Goal: Communication & Community: Ask a question

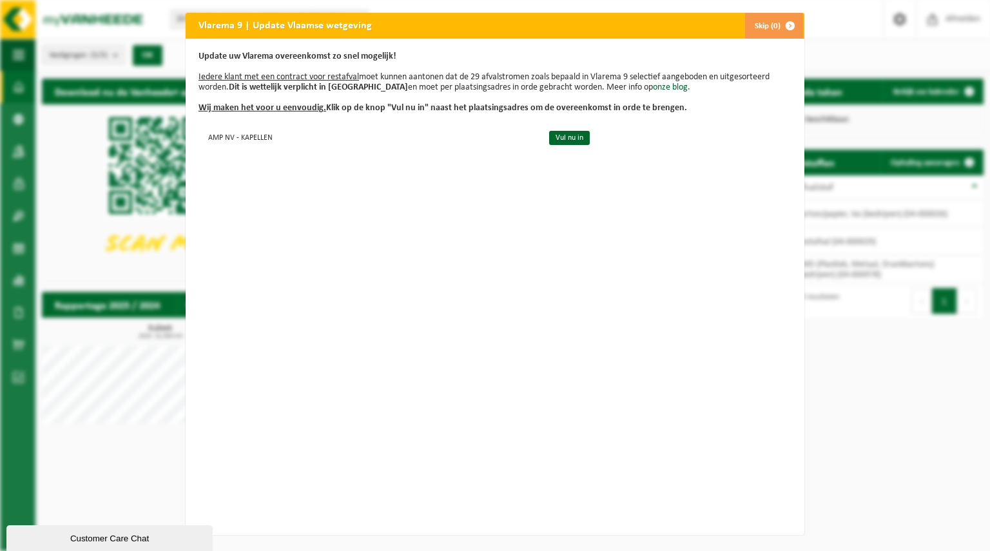
click at [787, 26] on span "button" at bounding box center [791, 26] width 26 height 26
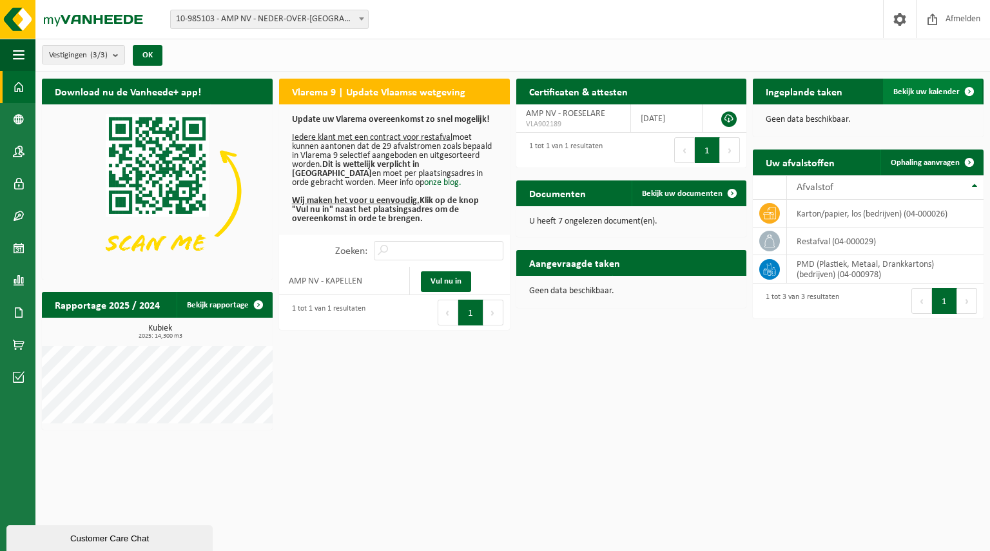
click at [925, 92] on span "Bekijk uw kalender" at bounding box center [927, 92] width 66 height 8
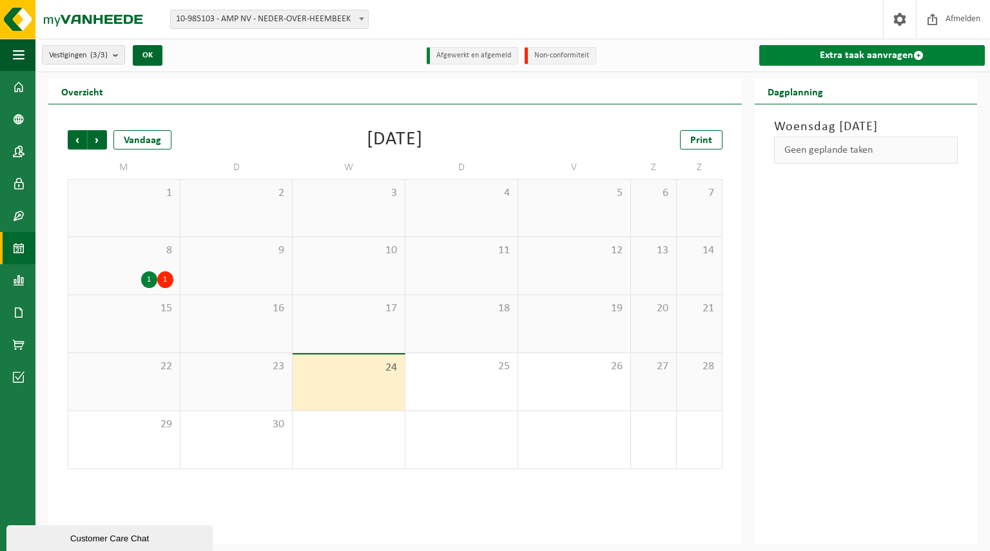
click at [888, 54] on link "Extra taak aanvragen" at bounding box center [873, 55] width 226 height 21
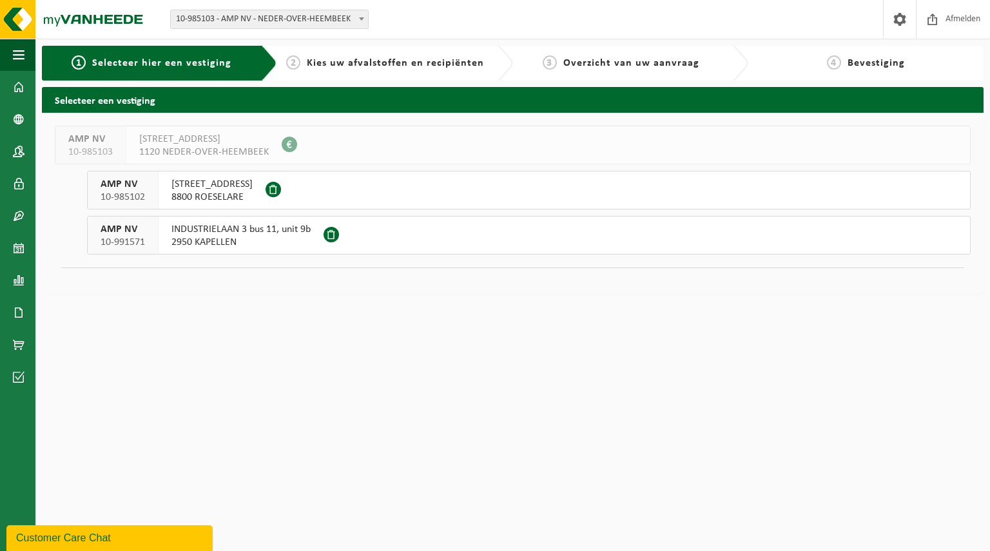
click at [230, 192] on span "8800 ROESELARE" at bounding box center [212, 197] width 81 height 13
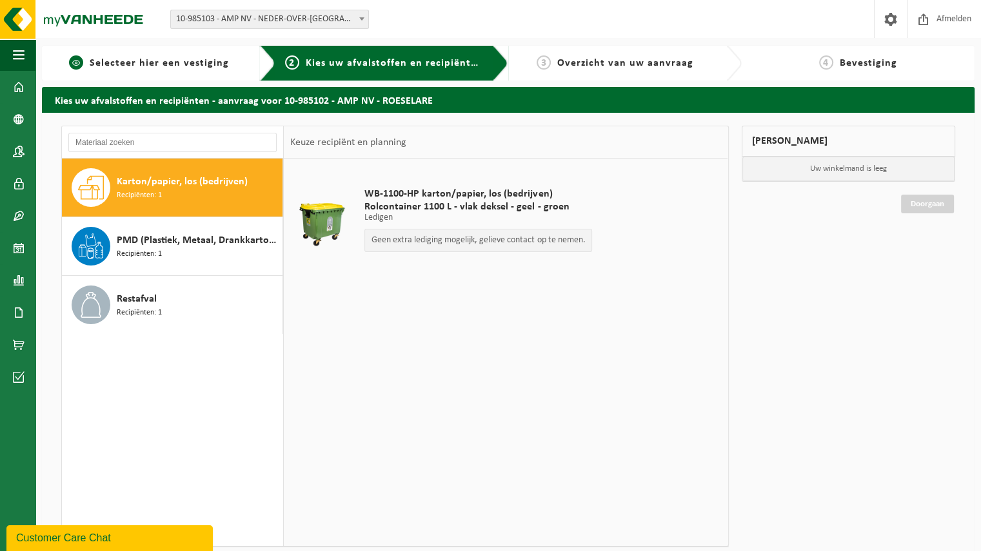
click at [198, 66] on span "Selecteer hier een vestiging" at bounding box center [159, 63] width 139 height 10
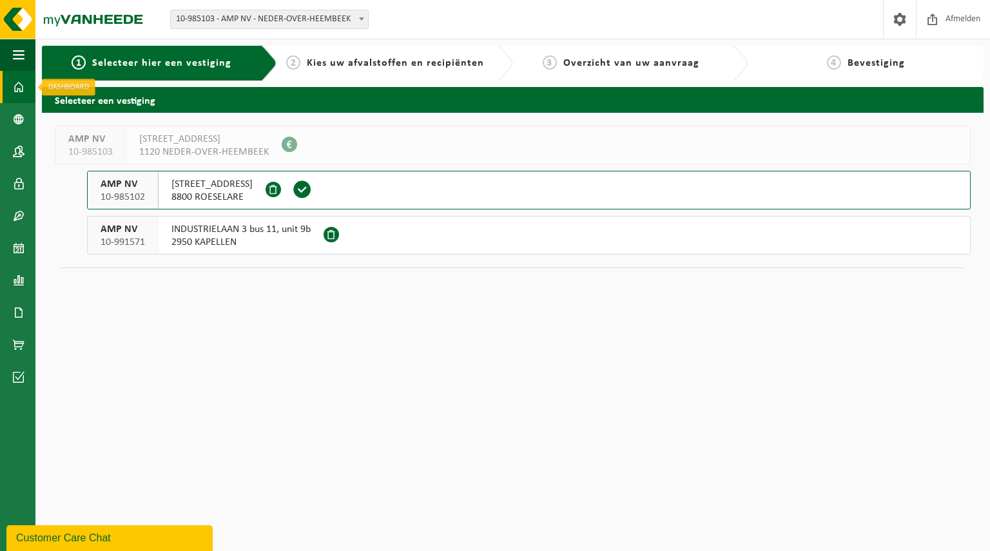
click at [23, 86] on span at bounding box center [19, 87] width 12 height 32
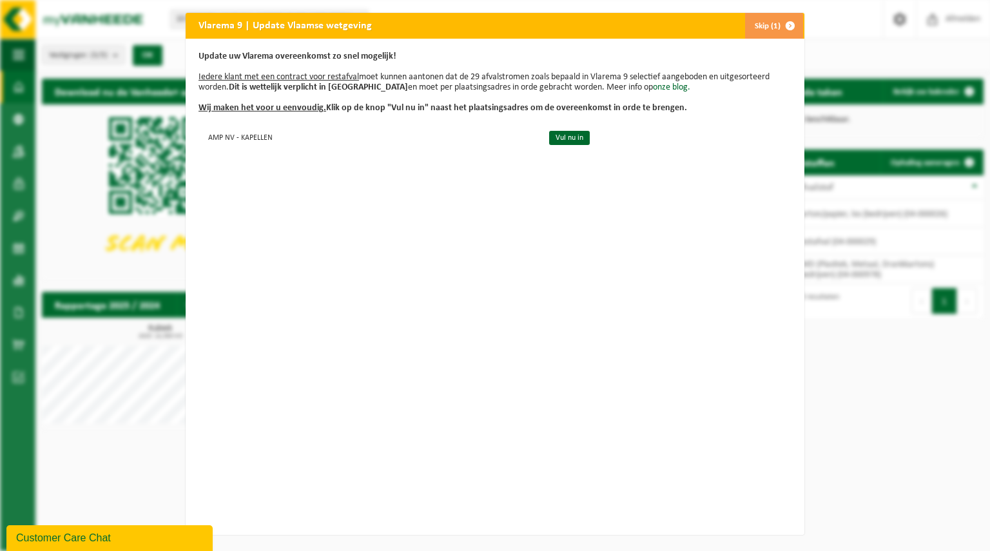
click at [779, 26] on span "button" at bounding box center [791, 26] width 26 height 26
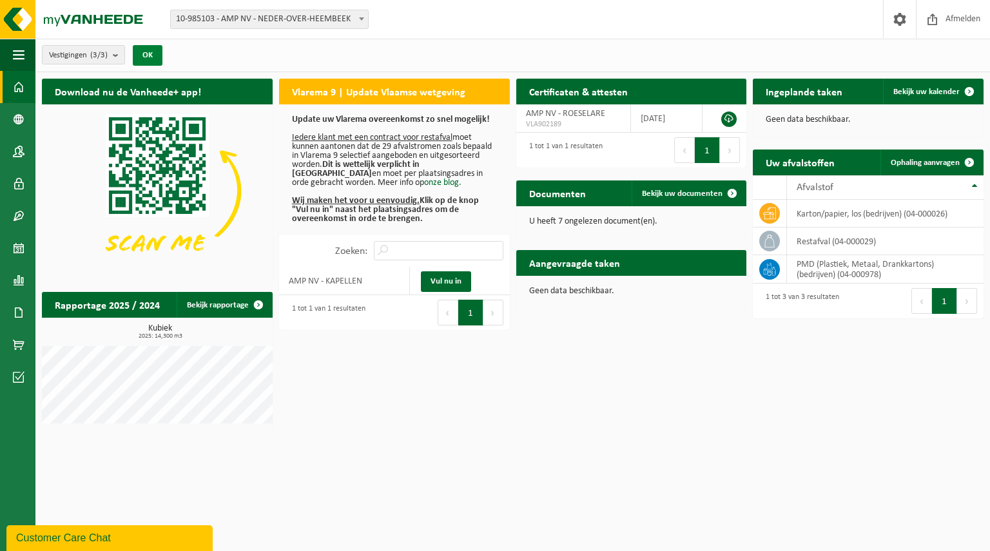
click at [148, 54] on button "OK" at bounding box center [148, 55] width 30 height 21
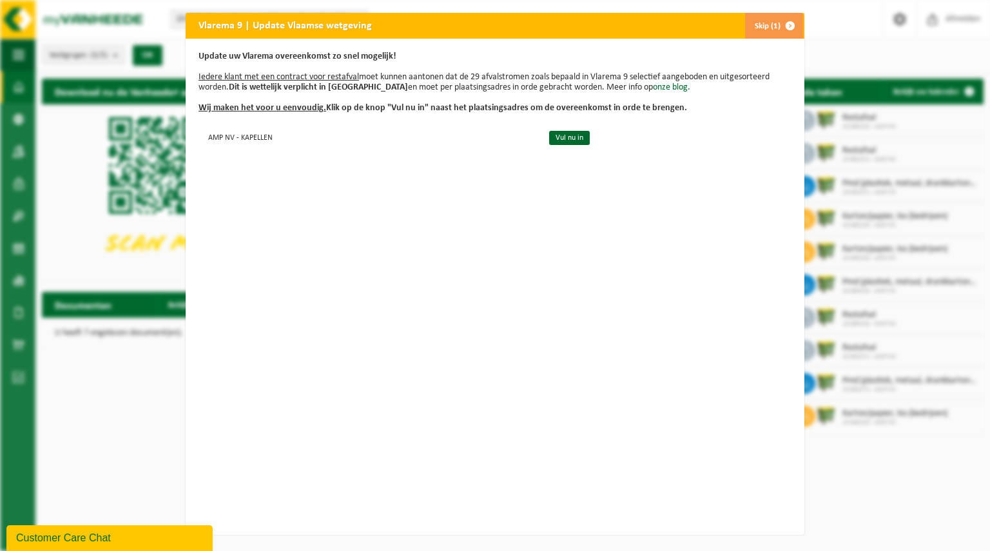
click at [786, 25] on span "button" at bounding box center [791, 26] width 26 height 26
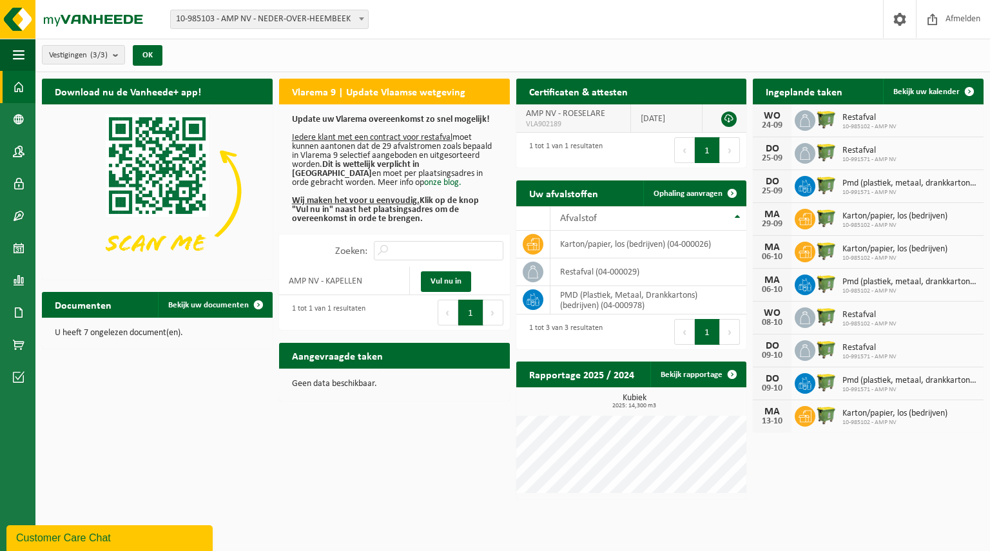
click at [604, 112] on span "AMP NV - ROESELARE" at bounding box center [565, 114] width 79 height 10
click at [553, 196] on h2 "Uw afvalstoffen" at bounding box center [563, 193] width 95 height 25
drag, startPoint x: 525, startPoint y: 242, endPoint x: 578, endPoint y: 240, distance: 52.9
click at [578, 240] on td "karton/papier, los (bedrijven) (04-000026)" at bounding box center [649, 245] width 197 height 28
click at [934, 92] on span "Bekijk uw kalender" at bounding box center [927, 92] width 66 height 8
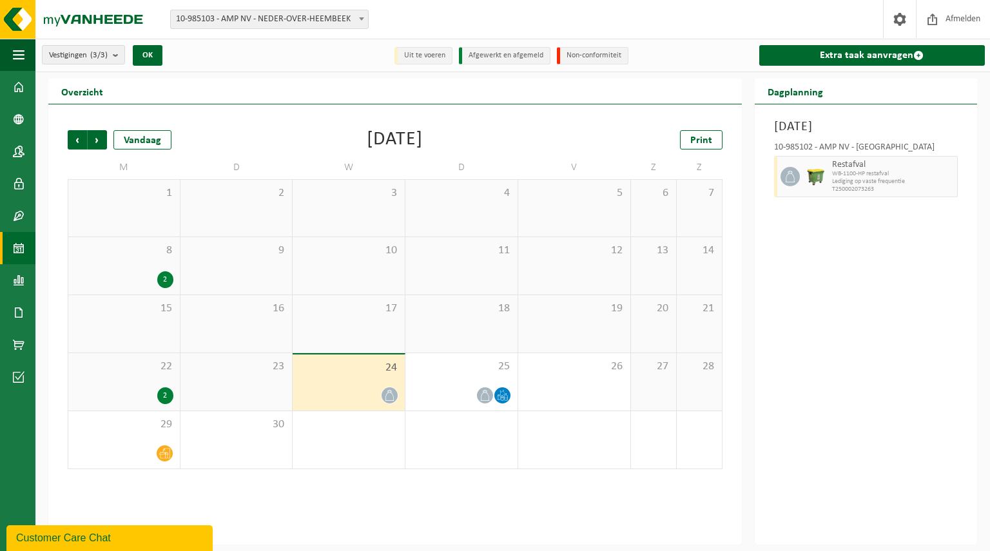
click at [928, 317] on div "[DATE] 10-985102 - AMP NV - ROESELARE Restafval WB-1100-HP restafval Lediging o…" at bounding box center [866, 324] width 222 height 440
click at [15, 208] on span at bounding box center [19, 216] width 12 height 32
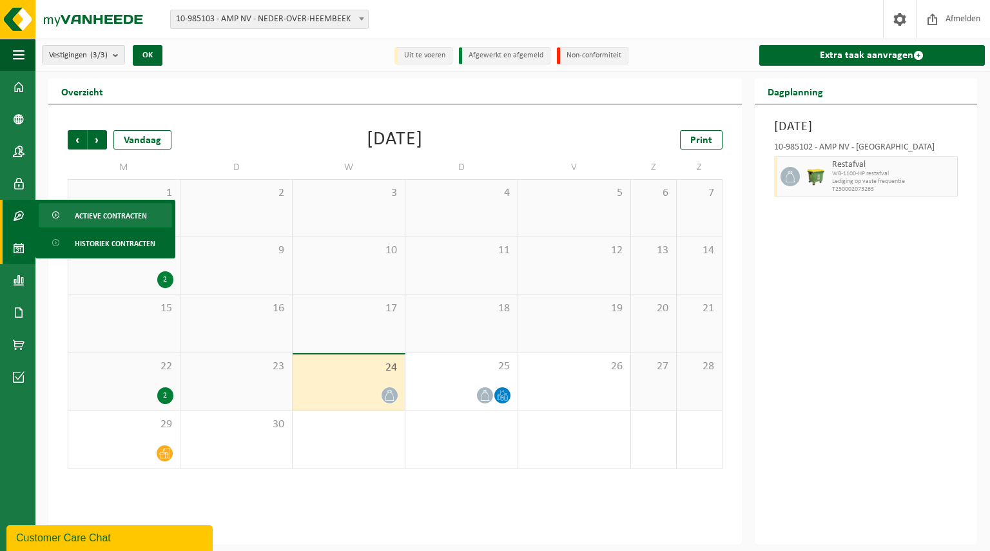
click at [88, 212] on span "Actieve contracten" at bounding box center [111, 216] width 72 height 25
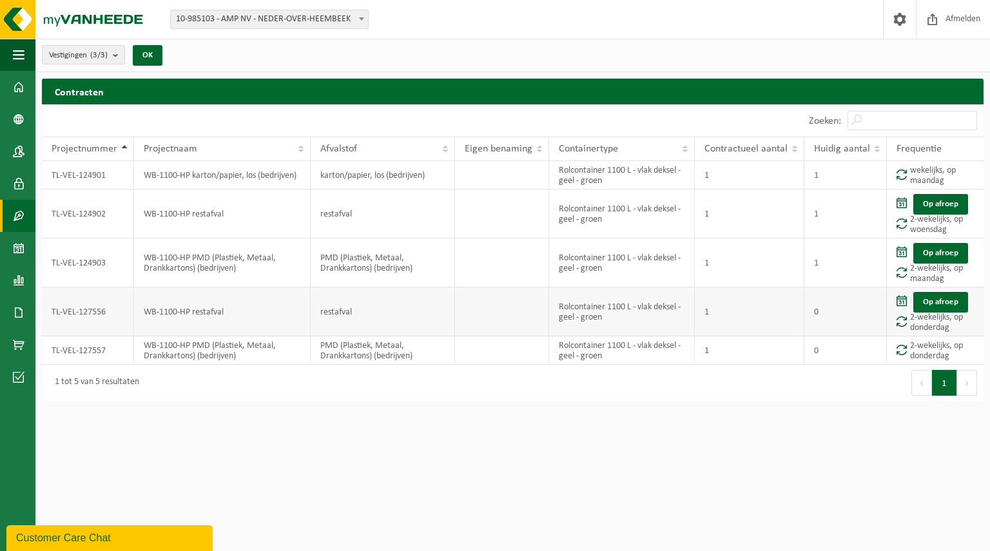
click at [901, 323] on span at bounding box center [902, 321] width 10 height 11
click at [513, 422] on html "Vestiging: 10-985103 - AMP NV - NEDER-OVER-HEEMBEEK 10-985102 - AMP NV - ROESEL…" at bounding box center [495, 275] width 990 height 551
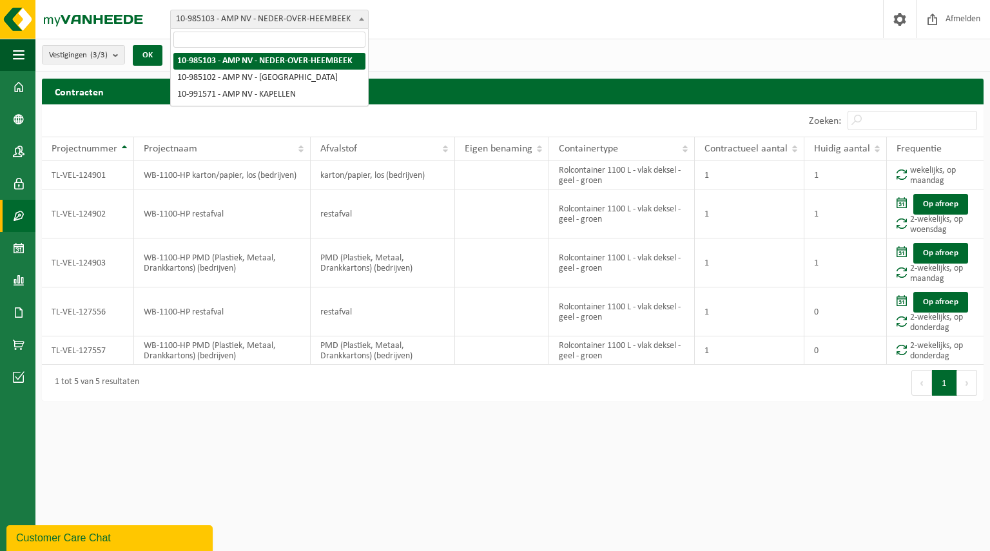
click at [322, 19] on span "10-985103 - AMP NV - NEDER-OVER-HEEMBEEK" at bounding box center [269, 19] width 197 height 18
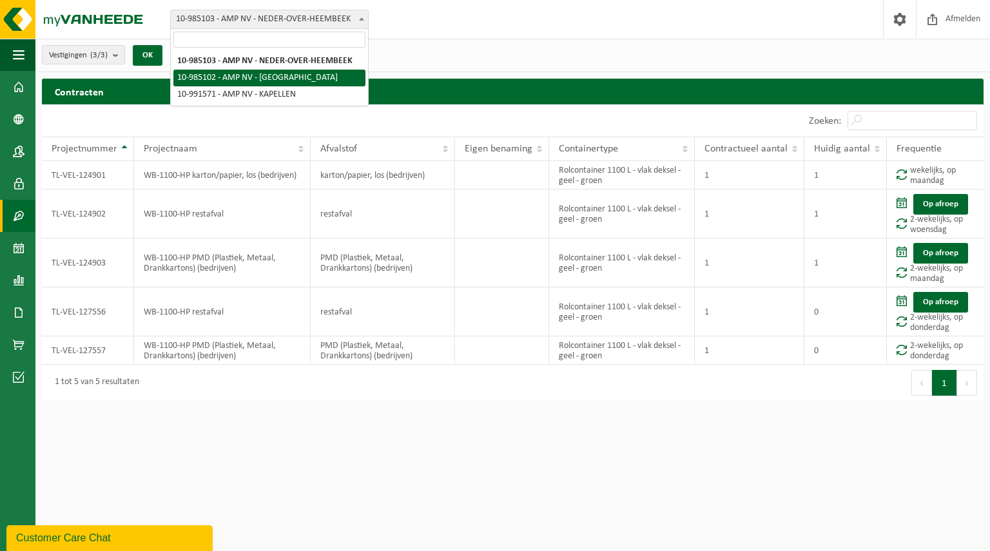
select select "164253"
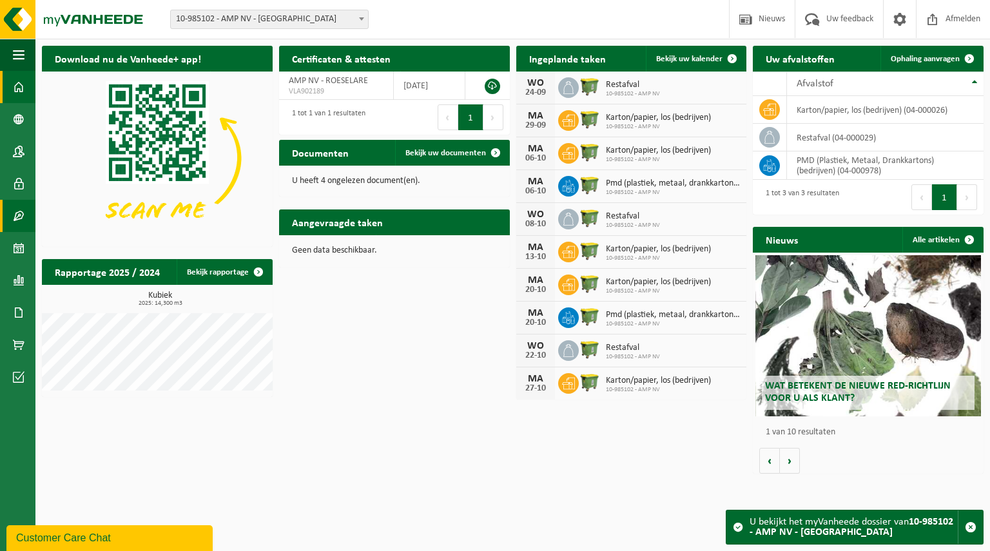
click at [17, 211] on span at bounding box center [19, 216] width 12 height 32
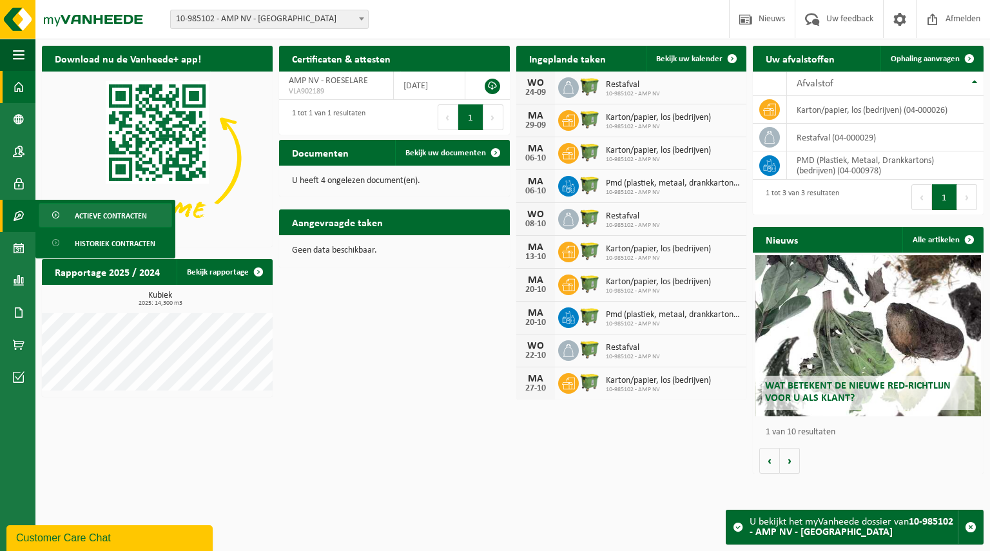
click at [86, 215] on span "Actieve contracten" at bounding box center [111, 216] width 72 height 25
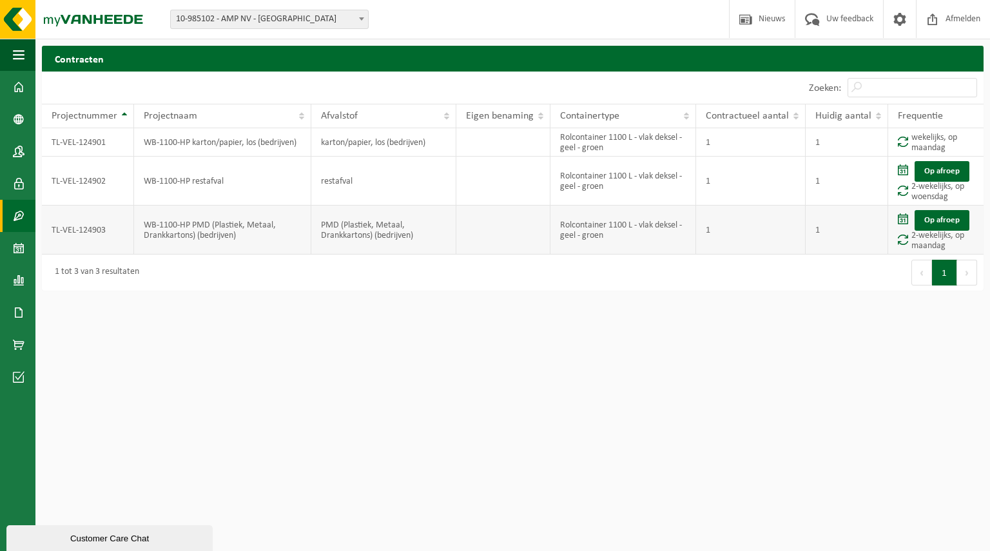
click at [908, 238] on span at bounding box center [903, 239] width 10 height 11
click at [16, 251] on span at bounding box center [19, 248] width 12 height 32
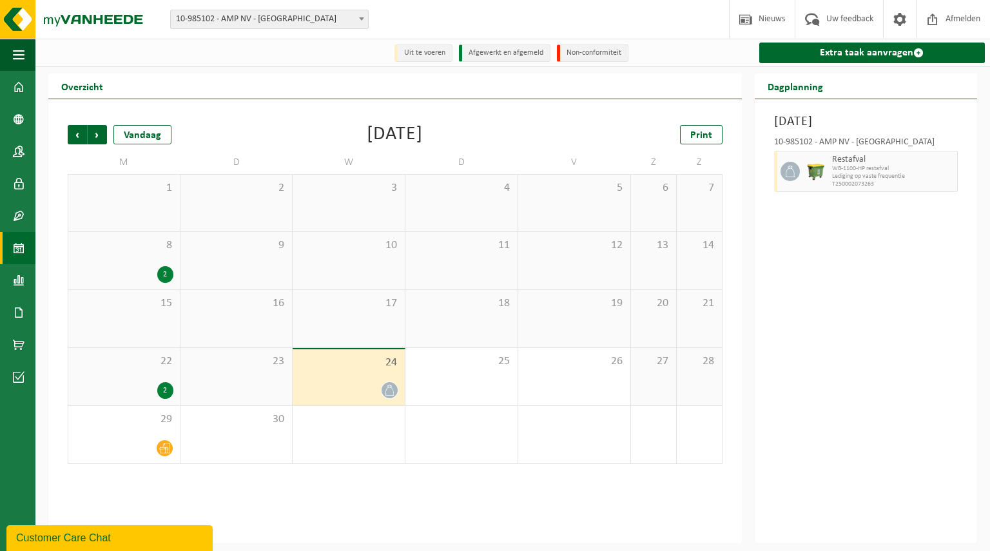
click at [827, 353] on div "Woensdag 24 september 2025 10-985102 - AMP NV - ROESELARE Restafval WB-1100-HP …" at bounding box center [866, 321] width 222 height 444
click at [113, 534] on div "Customer Care Chat" at bounding box center [109, 538] width 187 height 15
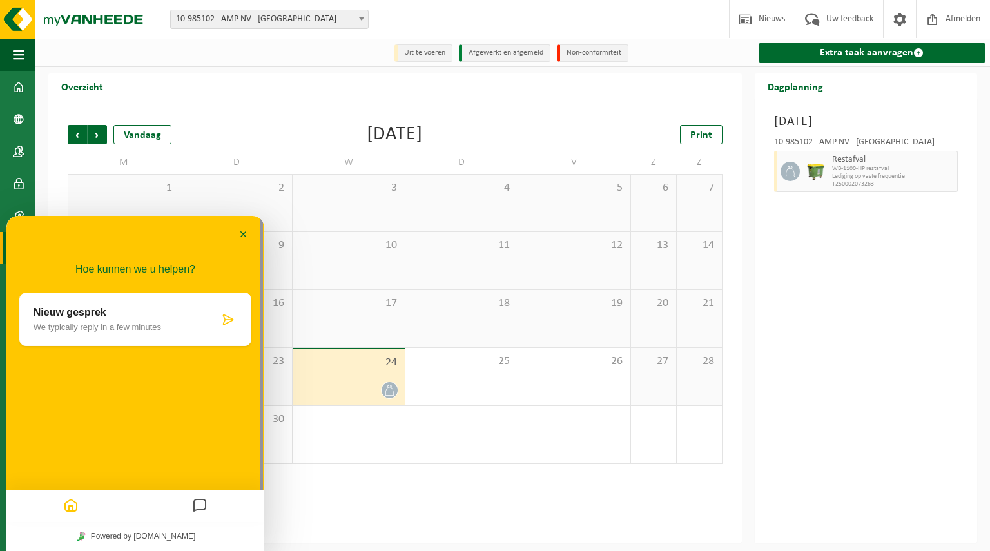
click at [145, 324] on p "We typically reply in a few minutes" at bounding box center [127, 327] width 186 height 10
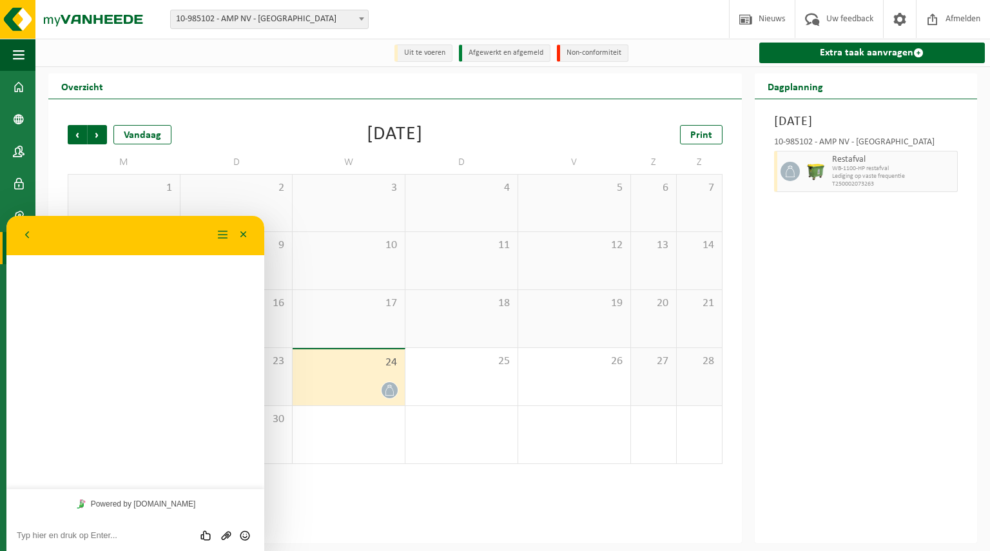
click at [77, 533] on textarea at bounding box center [135, 536] width 237 height 10
type textarea "g"
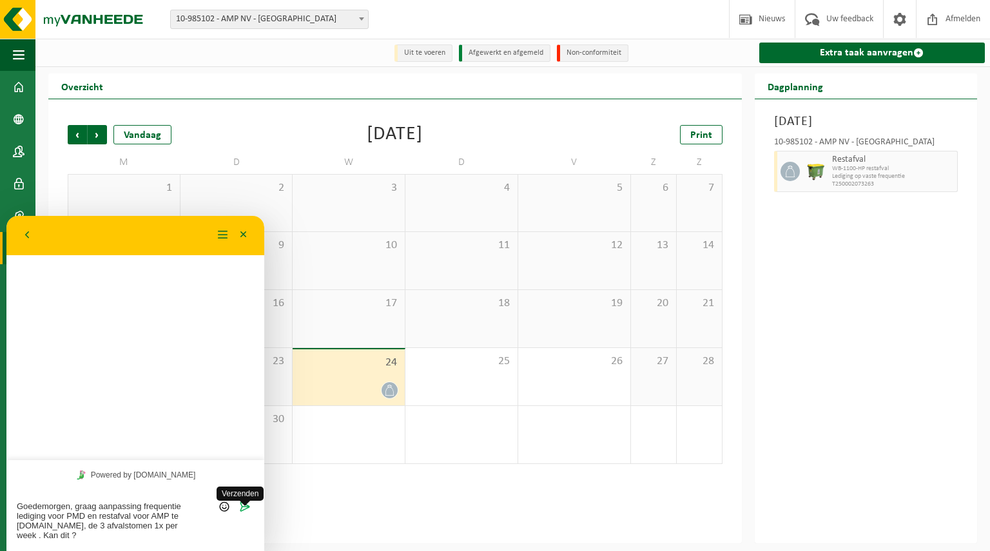
type textarea "Goedemorgen, graag aanpassing frequentie lediging voor PMD en restafval voor AM…"
click at [242, 502] on span "Verzenden" at bounding box center [245, 506] width 10 height 10
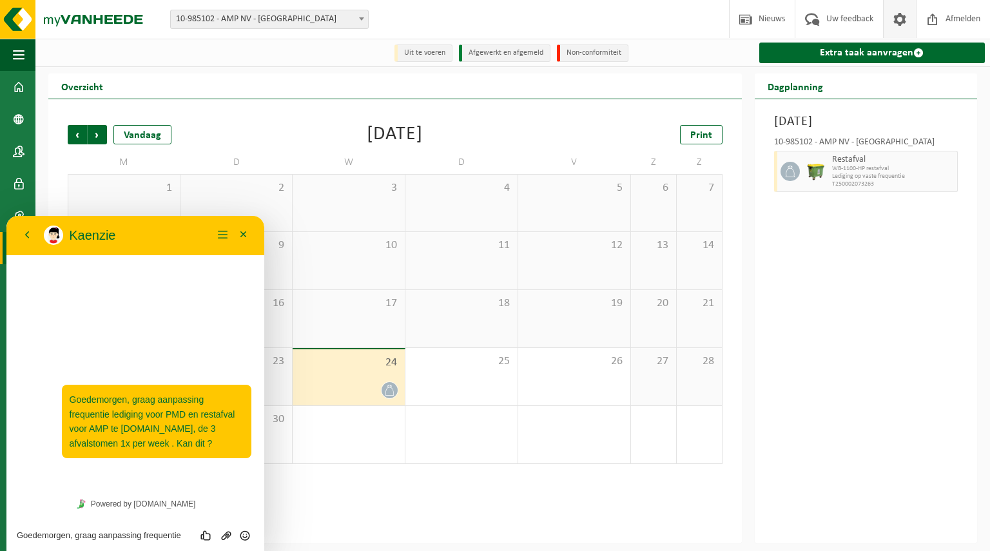
click at [903, 18] on span at bounding box center [899, 19] width 19 height 38
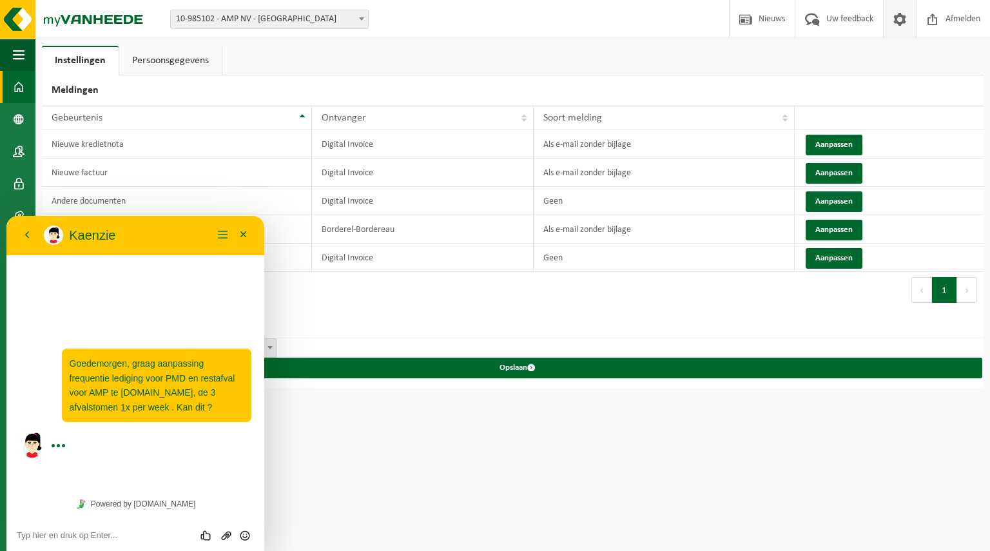
click at [19, 81] on span at bounding box center [19, 87] width 12 height 32
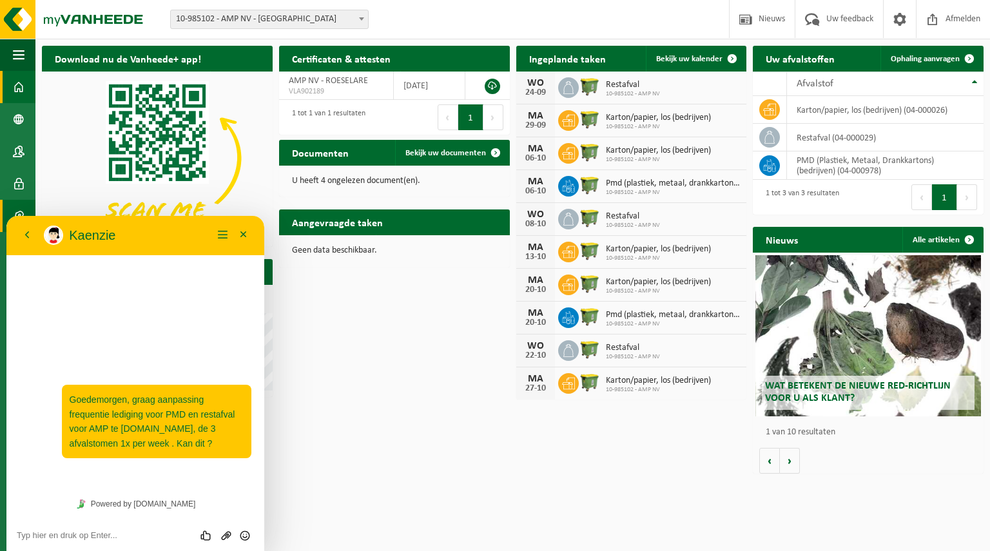
click at [17, 206] on span at bounding box center [19, 216] width 12 height 32
click at [26, 238] on button "Terug" at bounding box center [27, 235] width 21 height 19
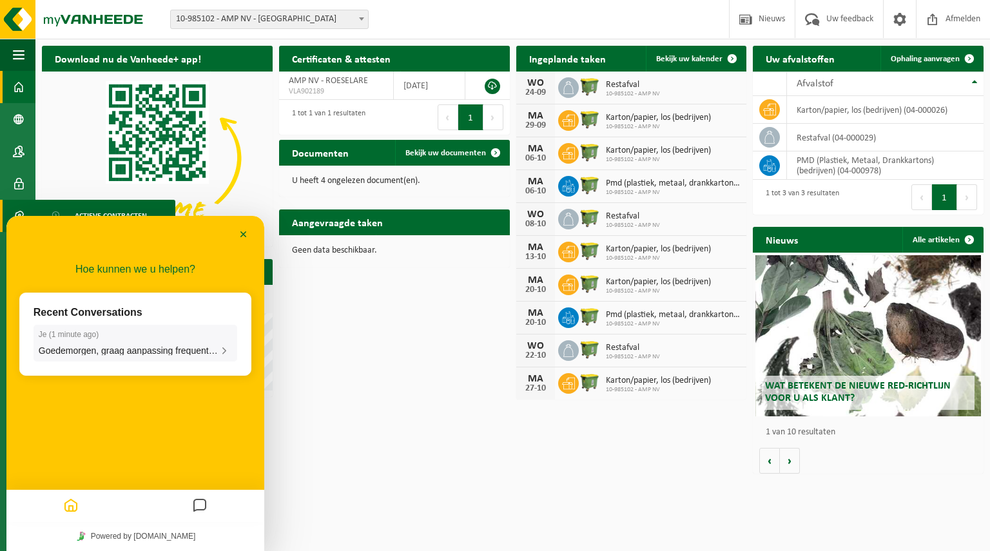
click at [203, 353] on span "Goedemorgen, graag aanpassing frequentie lediging voor PMD en restafval voor AM…" at bounding box center [337, 351] width 597 height 10
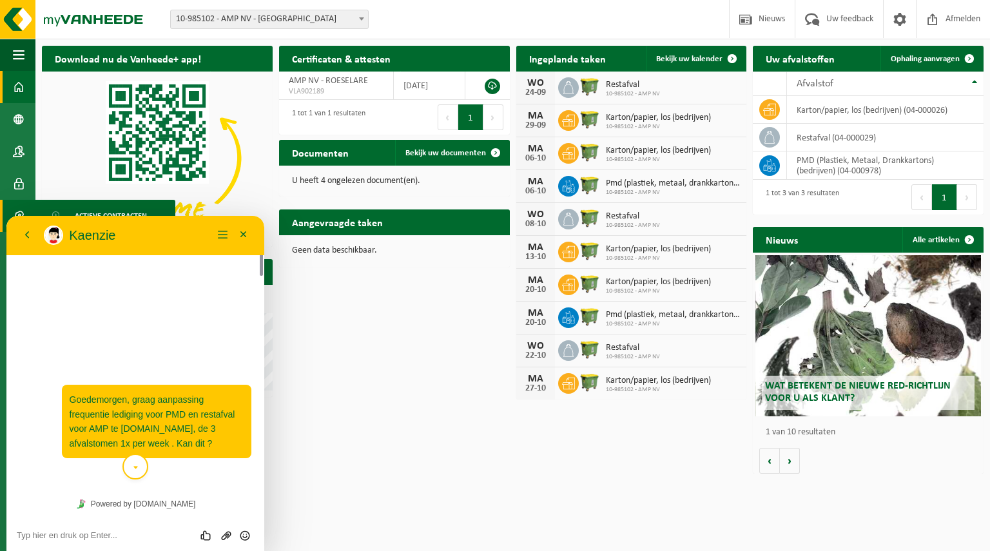
click at [139, 470] on icon "scroll to bottom" at bounding box center [136, 468] width 10 height 26
click at [373, 430] on div "Download nu de Vanheede+ app! Verberg Certificaten & attesten Bekijk uw certifi…" at bounding box center [513, 259] width 948 height 441
click at [16, 211] on span at bounding box center [19, 216] width 12 height 32
click at [84, 208] on span "Actieve contracten" at bounding box center [111, 216] width 72 height 25
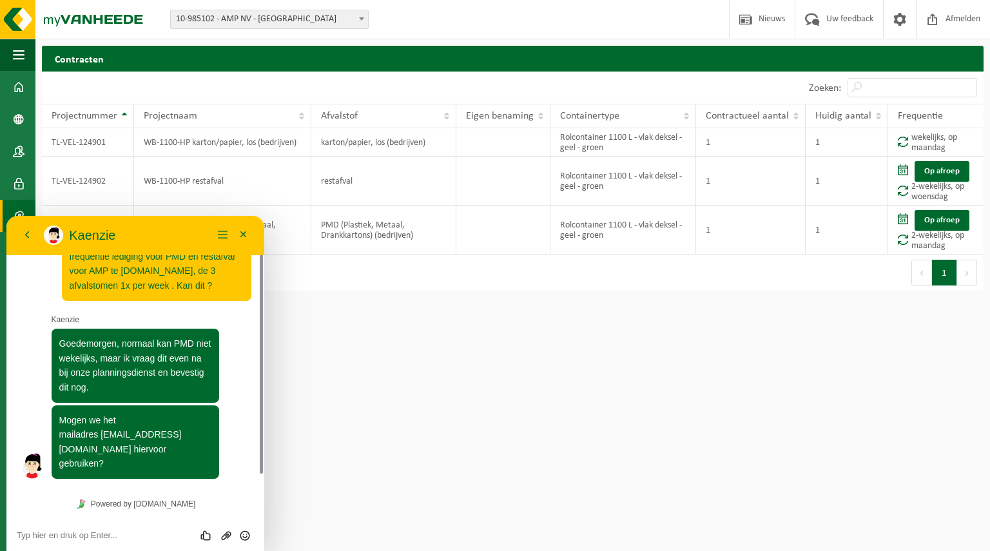
scroll to position [26, 0]
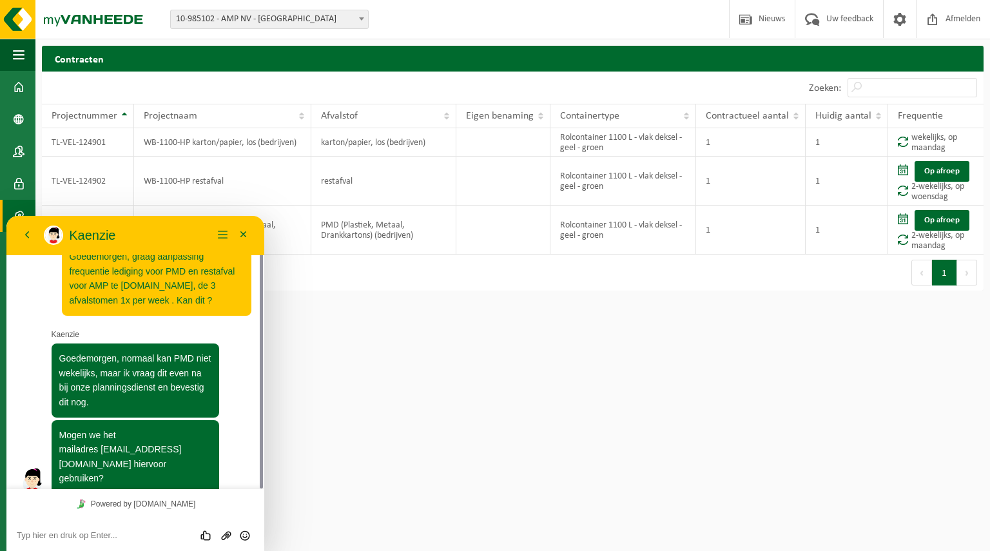
click at [123, 537] on textarea at bounding box center [135, 536] width 237 height 10
type textarea "ja correct"
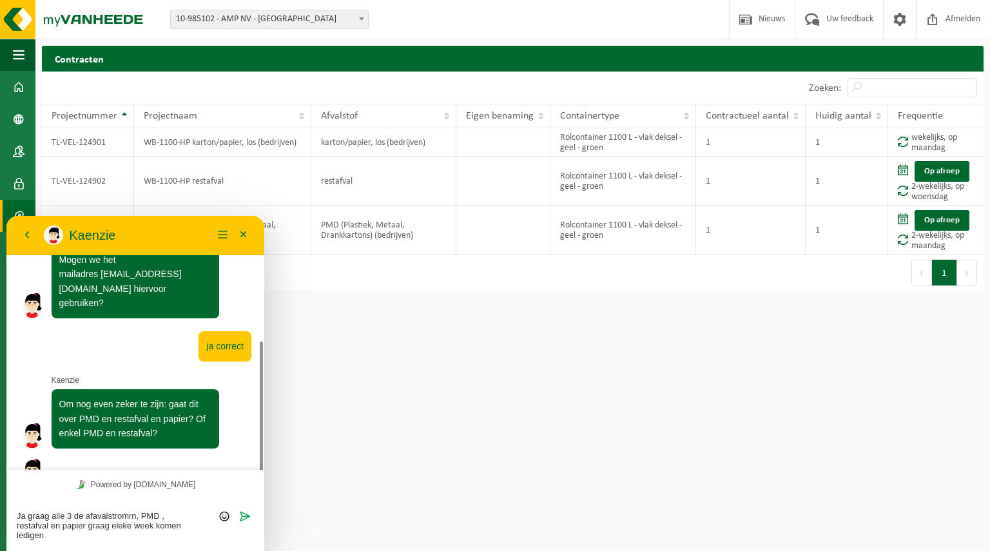
scroll to position [211, 0]
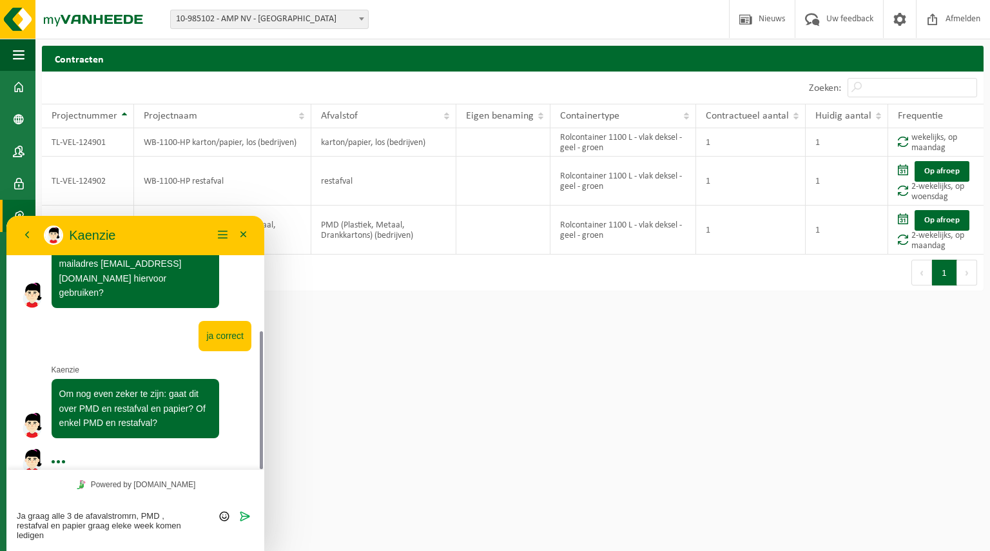
type textarea "Ja graag alle 3 de afavalstromrn, PMD , restafval en papier graag eleke week ko…"
click at [825, 322] on html "Vestiging: 10-985103 - AMP NV - NEDER-OVER-HEEMBEEK 10-985102 - AMP NV - [GEOGR…" at bounding box center [495, 275] width 990 height 551
click at [247, 516] on icon "Verzenden" at bounding box center [245, 517] width 12 height 12
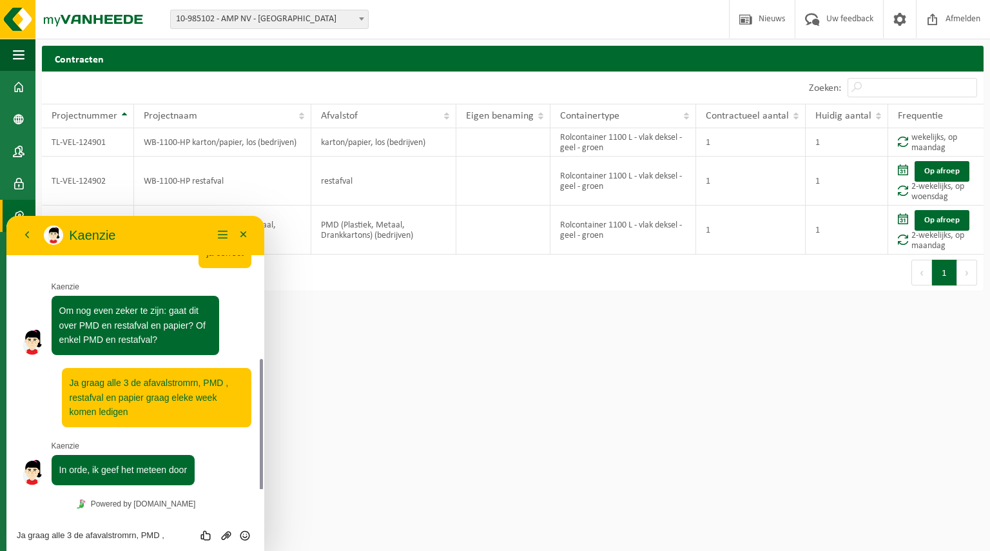
scroll to position [286, 0]
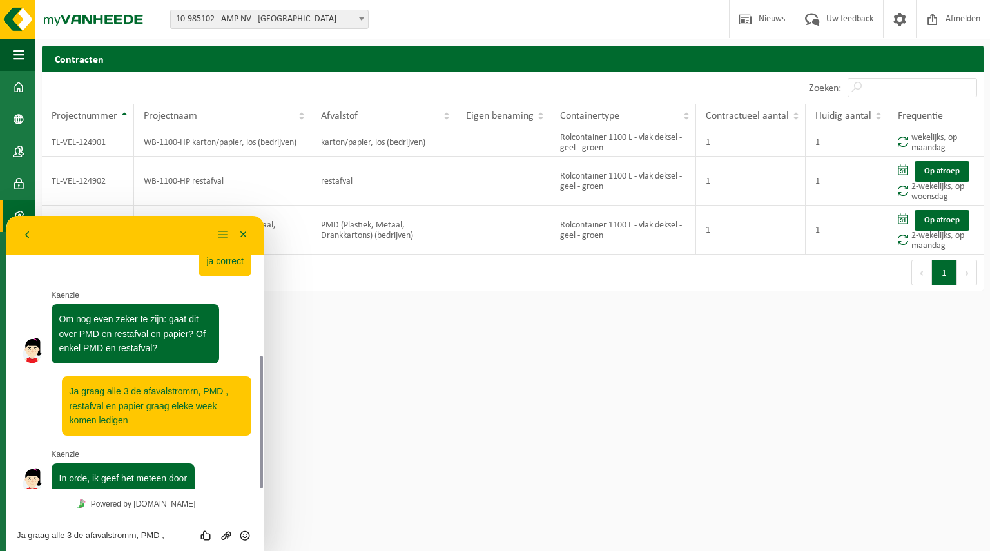
drag, startPoint x: 261, startPoint y: 421, endPoint x: 270, endPoint y: 366, distance: 56.1
click at [264, 366] on html "Terug Menu Minimaliseer Terug Powered by [DOMAIN_NAME] Beoordeel deze chat Uplo…" at bounding box center [135, 383] width 258 height 335
drag, startPoint x: 260, startPoint y: 362, endPoint x: 262, endPoint y: 317, distance: 44.5
click at [262, 317] on div at bounding box center [260, 352] width 10 height 273
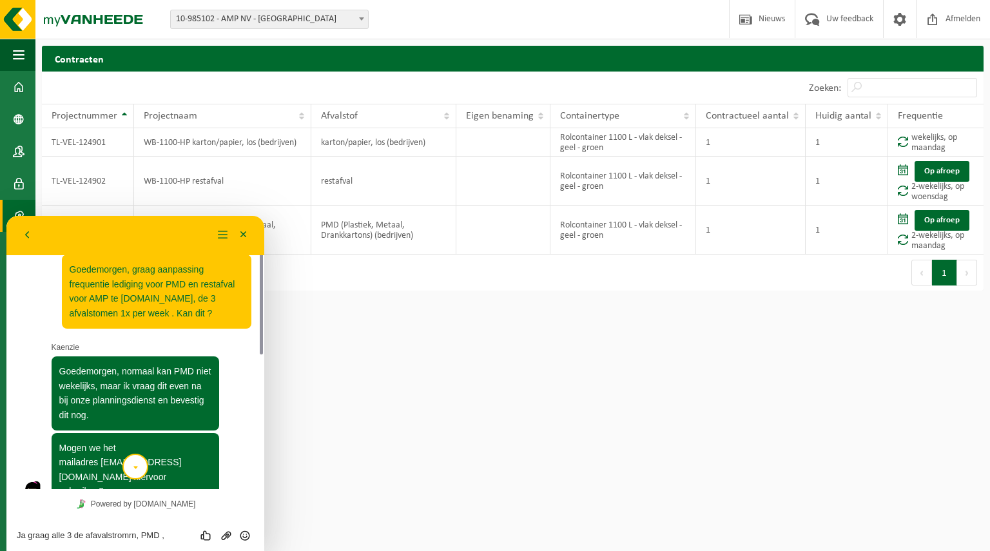
click at [262, 317] on div at bounding box center [260, 352] width 10 height 273
click at [262, 317] on div at bounding box center [261, 288] width 3 height 133
click at [260, 502] on div "Powered by [DOMAIN_NAME]" at bounding box center [135, 503] width 258 height 29
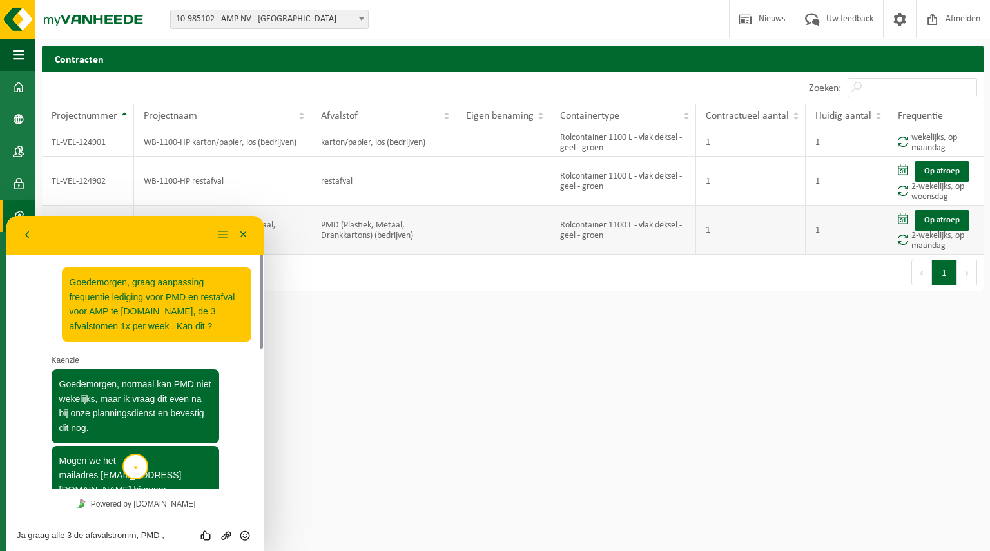
scroll to position [286, 0]
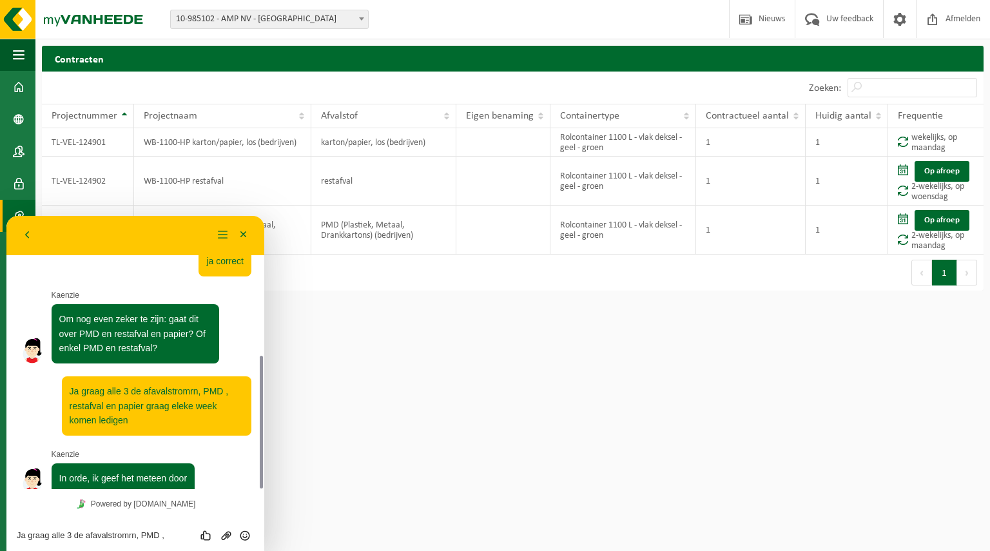
drag, startPoint x: 263, startPoint y: 387, endPoint x: 293, endPoint y: 677, distance: 291.7
click at [264, 460] on html "Terug Menu Minimaliseer Terug Powered by [DOMAIN_NAME] Beoordeel deze chat Uplo…" at bounding box center [135, 383] width 258 height 335
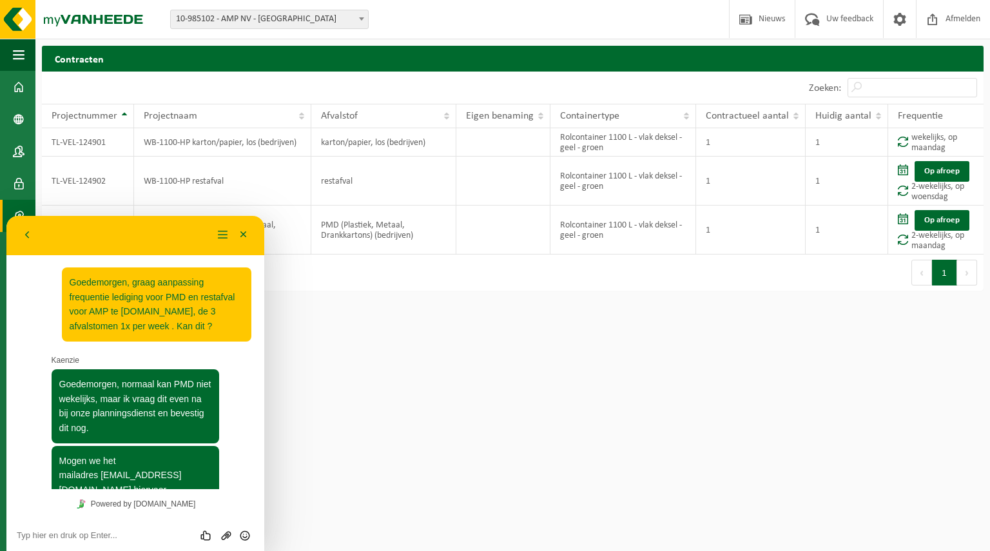
scroll to position [286, 0]
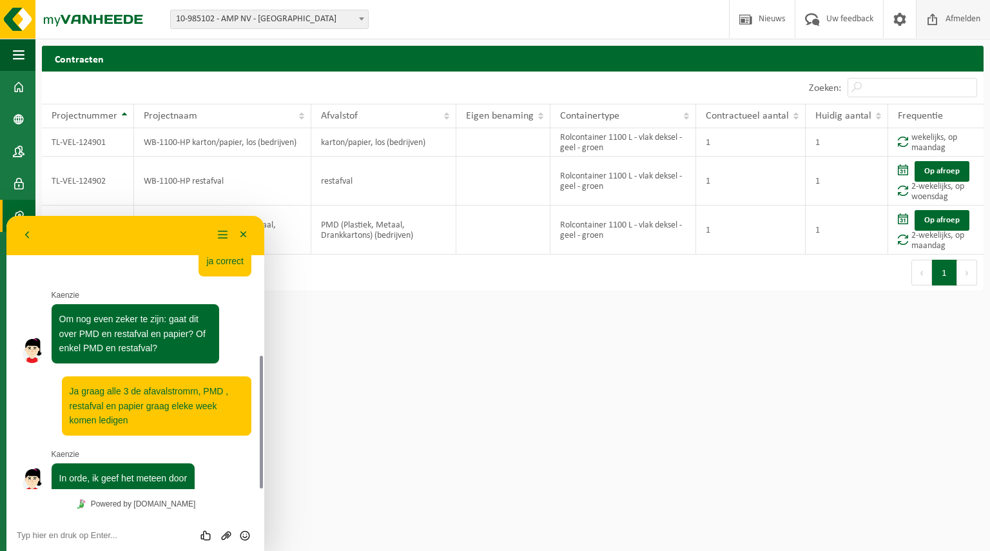
click at [954, 22] on span "Afmelden" at bounding box center [963, 19] width 41 height 38
